Goal: Task Accomplishment & Management: Use online tool/utility

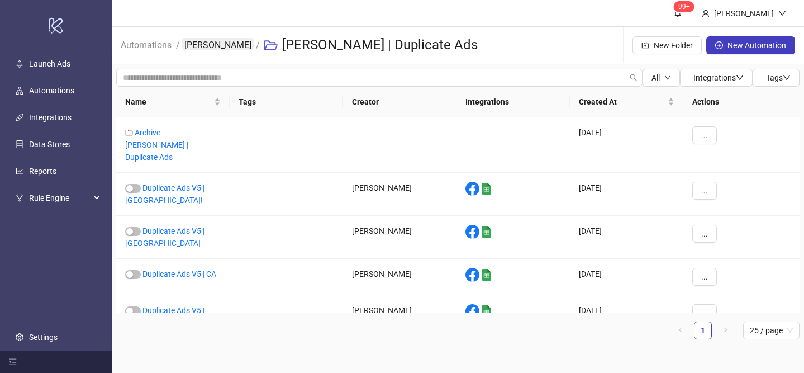
click at [204, 44] on link "[PERSON_NAME]" at bounding box center [218, 44] width 72 height 12
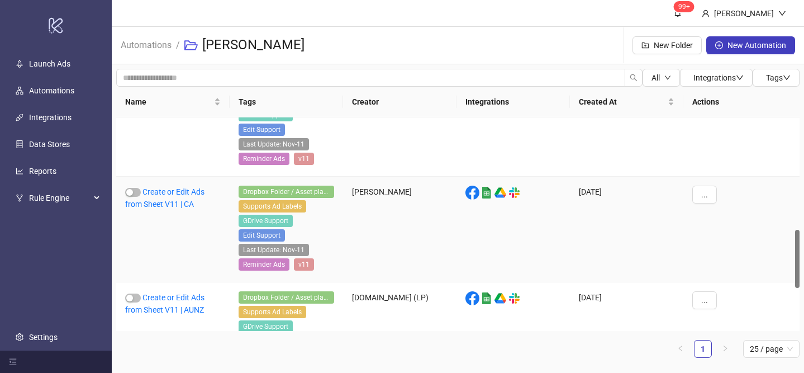
scroll to position [411, 0]
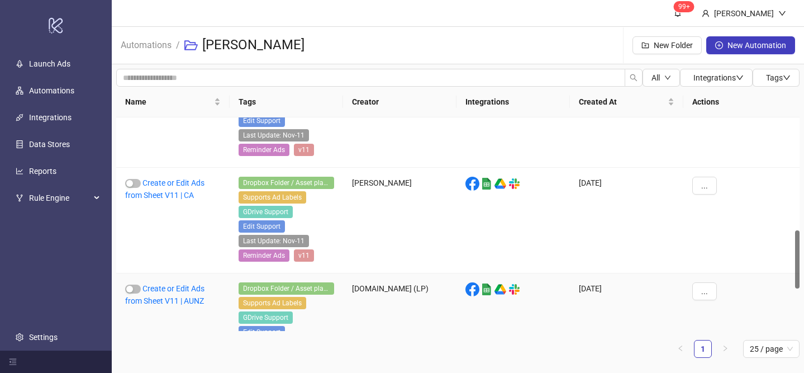
click at [174, 294] on div "Create or Edit Ads from Sheet V11 | AUNZ" at bounding box center [172, 326] width 113 height 106
click at [180, 286] on link "Create or Edit Ads from Sheet V11 | AUNZ" at bounding box center [164, 294] width 79 height 21
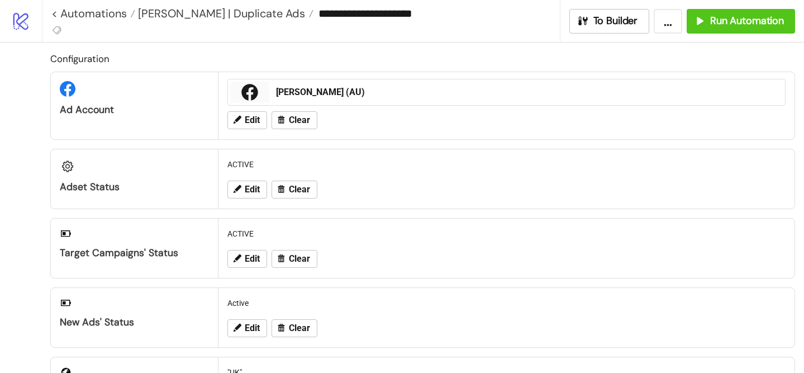
type input "**********"
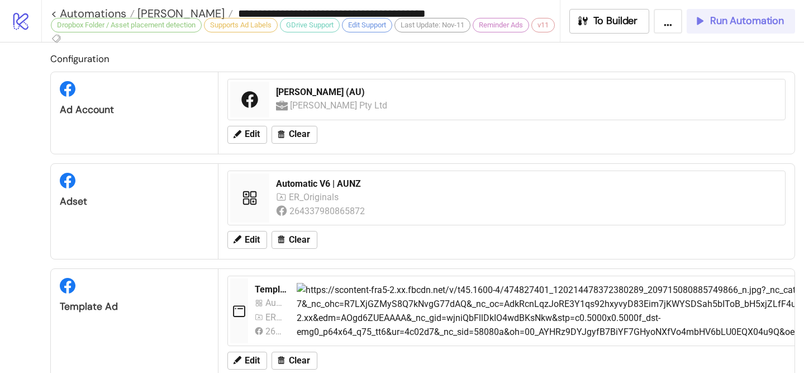
click at [743, 23] on span "Run Automation" at bounding box center [747, 21] width 74 height 13
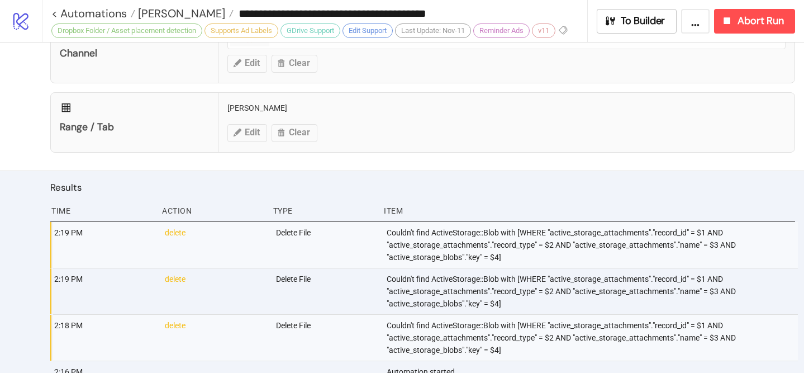
scroll to position [735, 0]
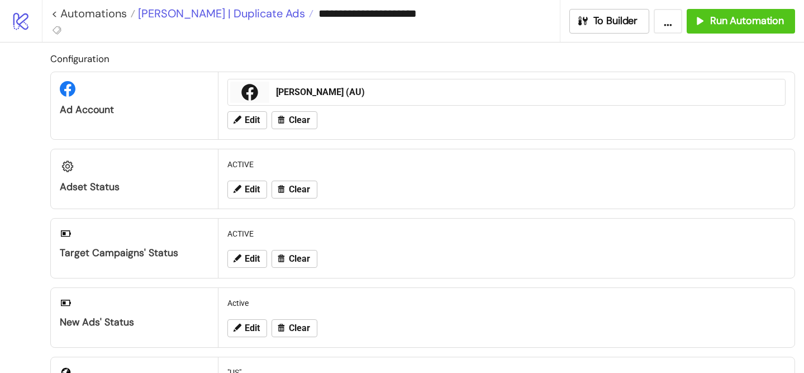
scroll to position [497, 0]
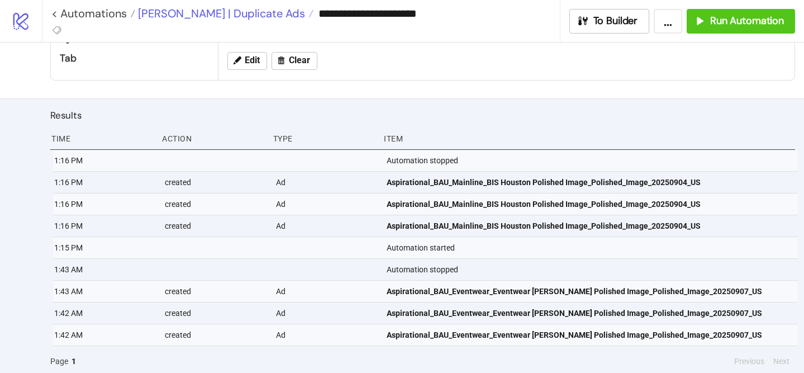
click at [162, 17] on span "[PERSON_NAME] | Duplicate Ads" at bounding box center [220, 13] width 170 height 15
